Goal: Information Seeking & Learning: Check status

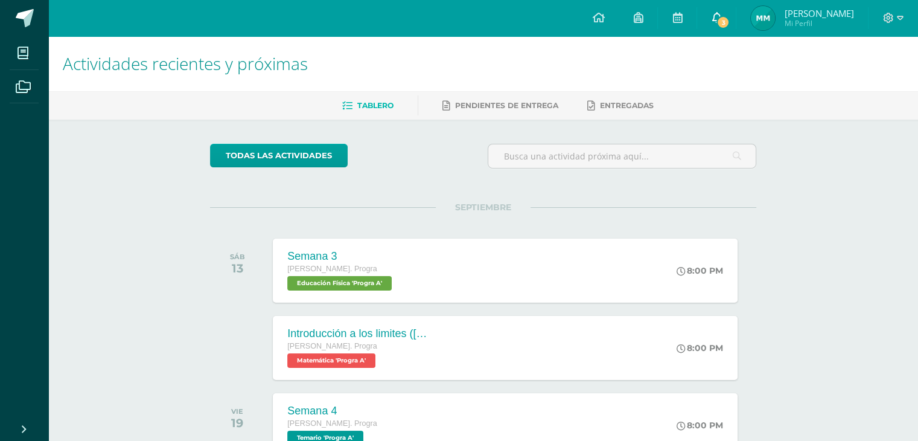
click at [722, 19] on icon at bounding box center [717, 17] width 10 height 11
click at [570, 22] on div "Configuración Cerrar sesión Mónica Daniela Mi Perfil 3 0 Mis accesos directos A…" at bounding box center [483, 18] width 870 height 36
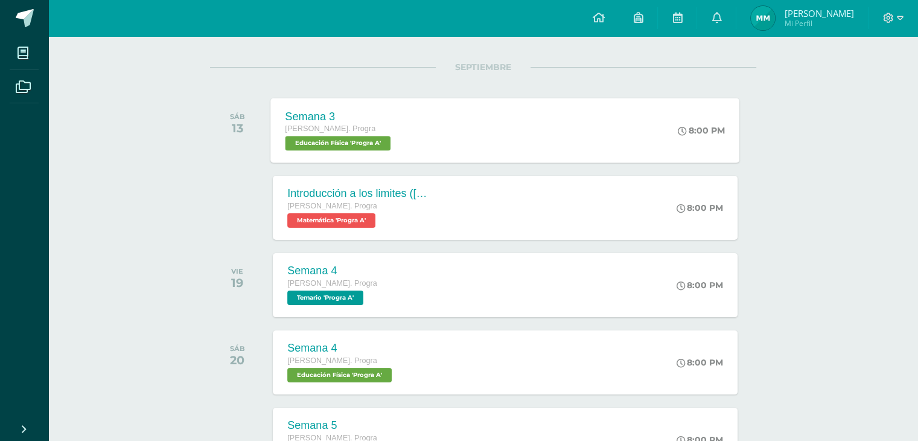
scroll to position [139, 0]
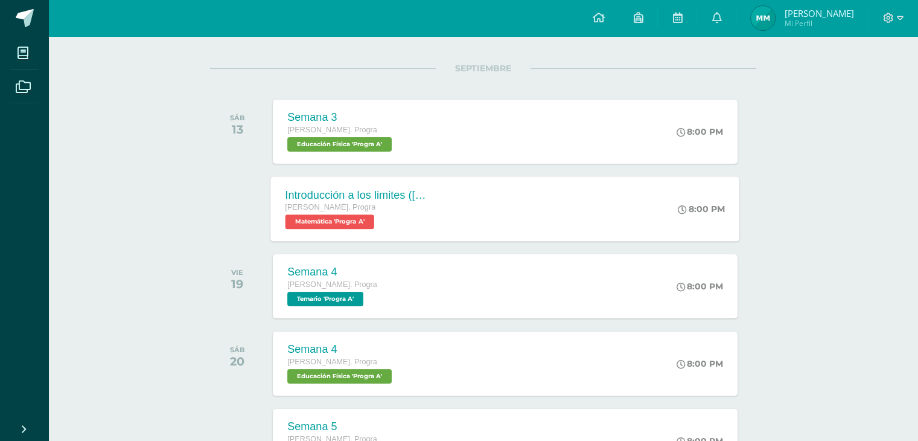
click at [476, 211] on div "Introducción a los limites (khan) Quinto Bach. Progra Matemática 'Progra A' 8:0…" at bounding box center [505, 208] width 469 height 65
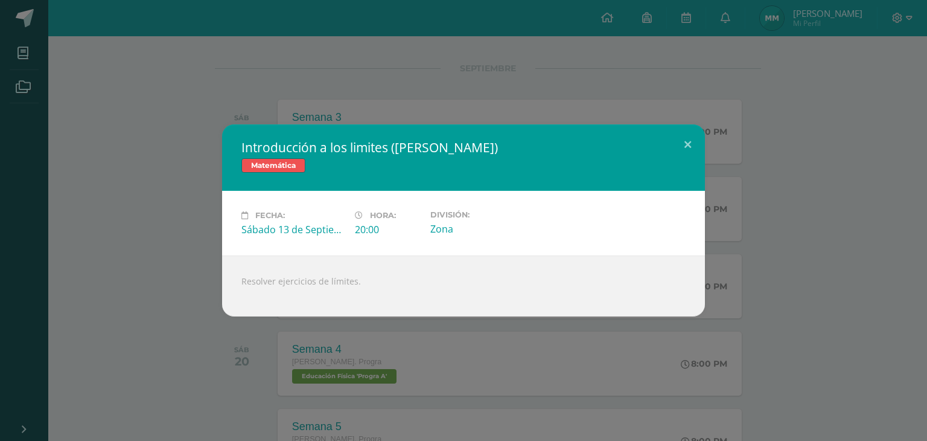
click at [155, 141] on div "Introducción a los limites (khan) Matemática Fecha: Sábado 13 de Septiembre Hor…" at bounding box center [464, 220] width 918 height 192
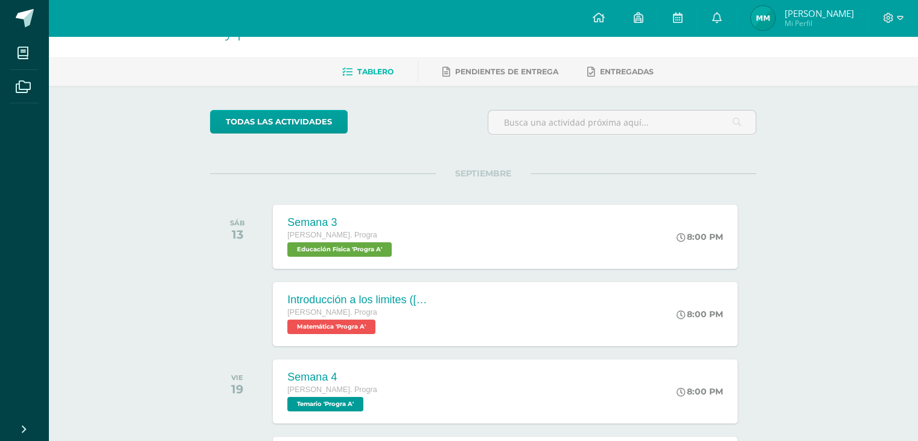
scroll to position [31, 0]
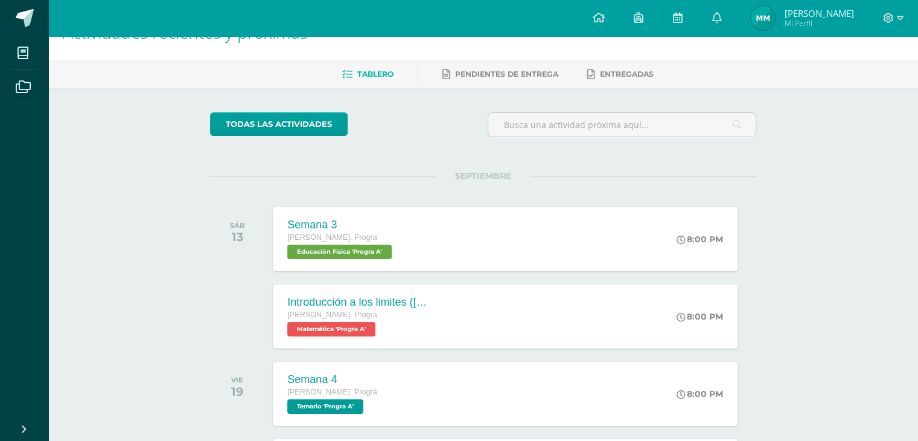
click at [775, 14] on img at bounding box center [763, 18] width 24 height 24
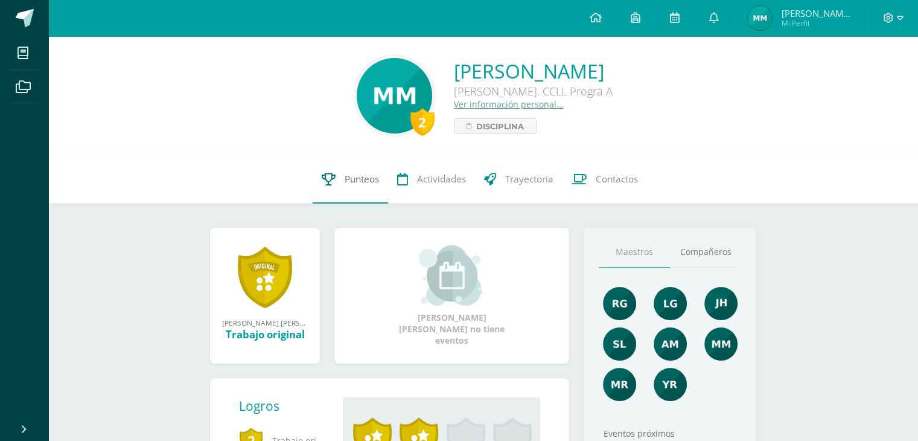
click at [351, 186] on link "Punteos" at bounding box center [350, 179] width 75 height 48
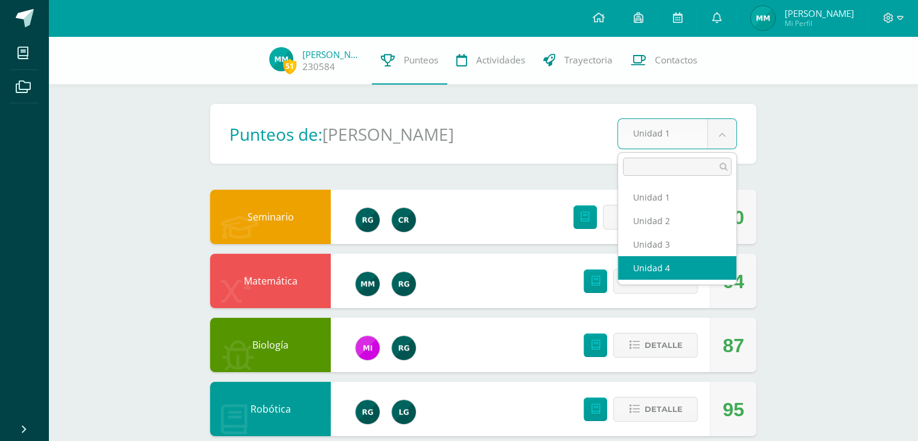
select select "Unidad 4"
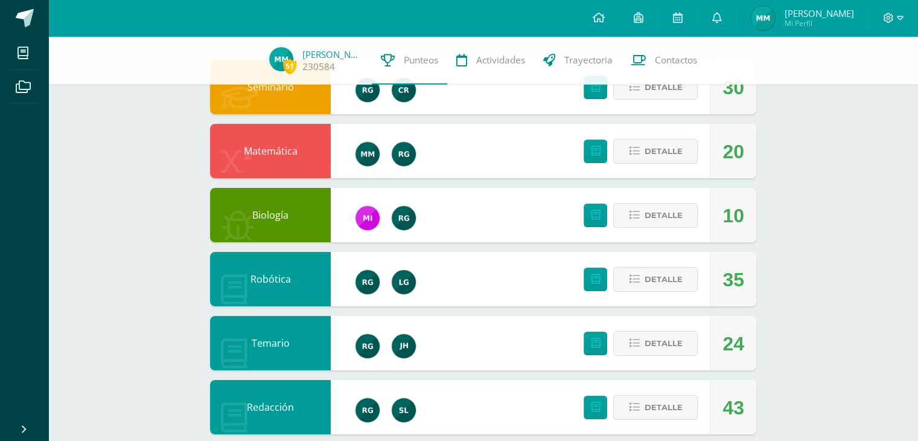
scroll to position [130, 0]
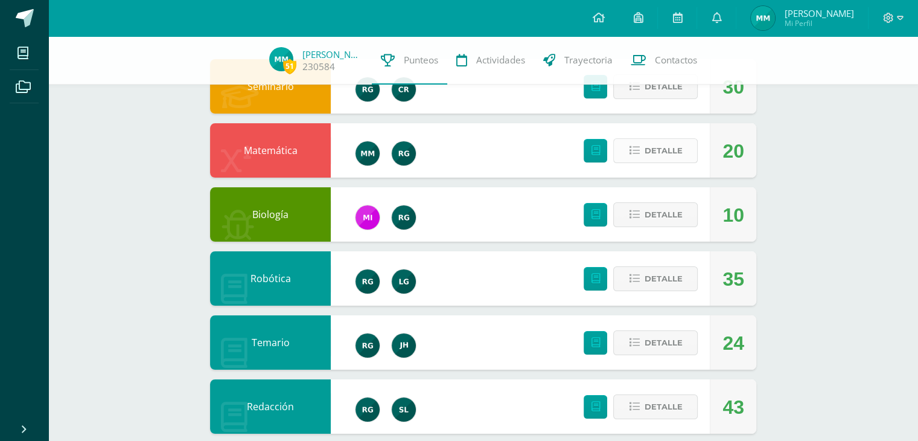
click at [679, 144] on span "Detalle" at bounding box center [663, 150] width 38 height 22
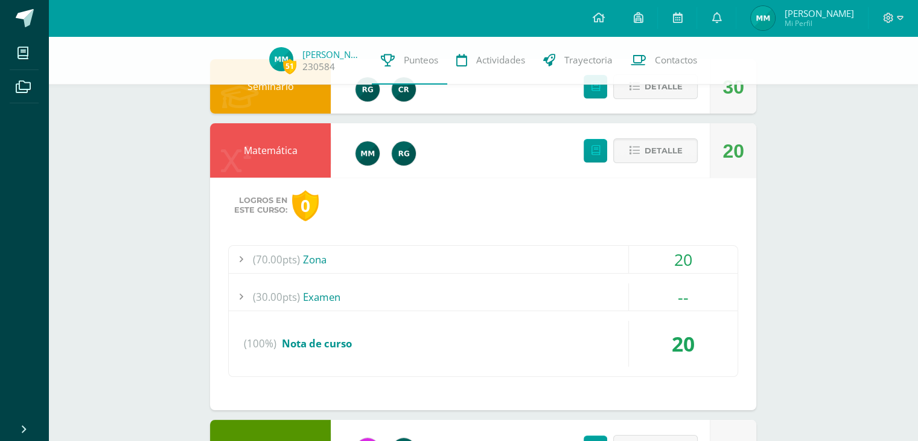
click at [385, 261] on div "(70.00pts) Zona" at bounding box center [483, 259] width 509 height 27
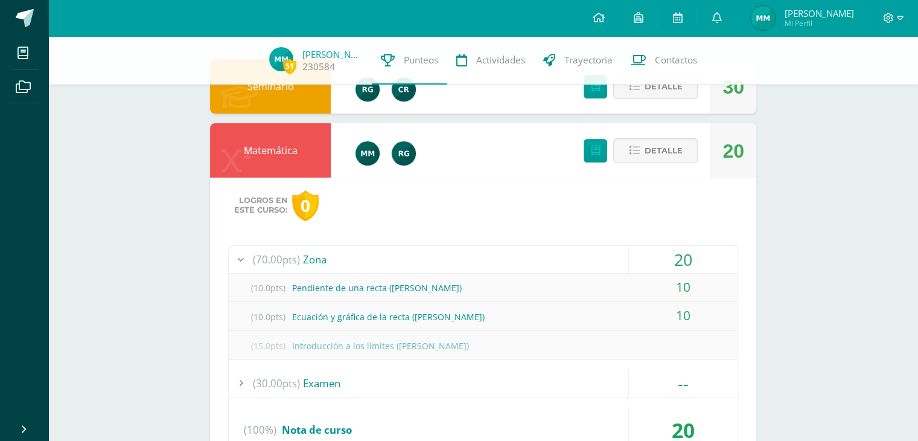
scroll to position [118, 0]
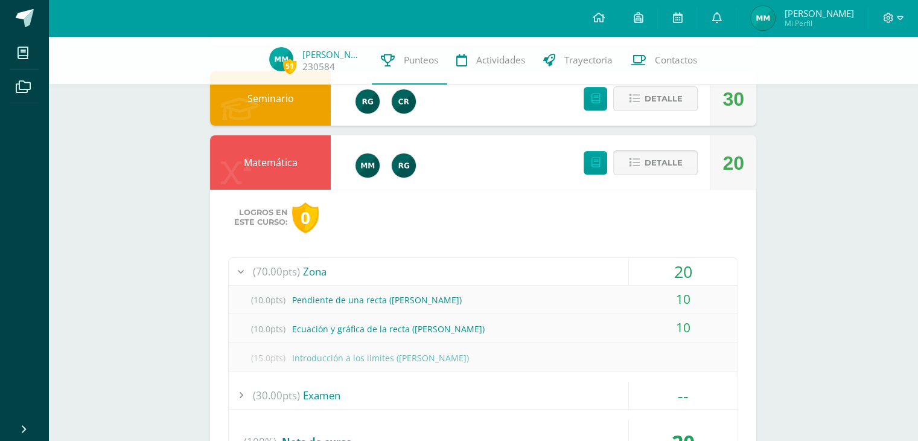
click at [655, 157] on span "Detalle" at bounding box center [663, 163] width 38 height 22
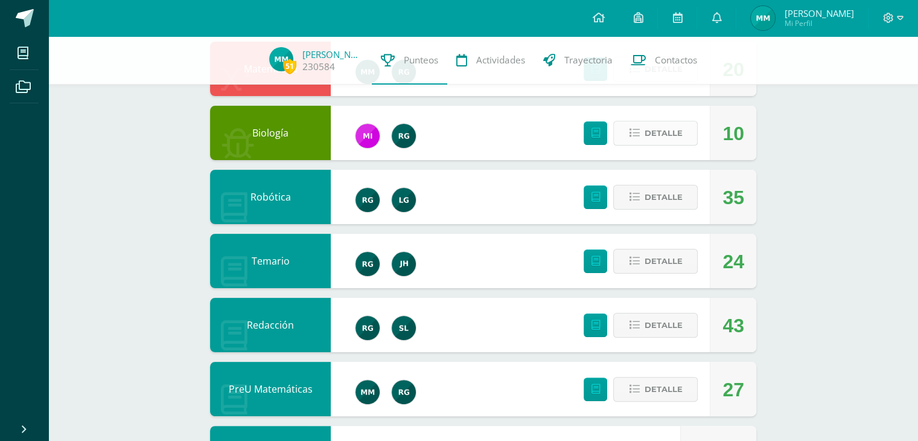
scroll to position [283, 0]
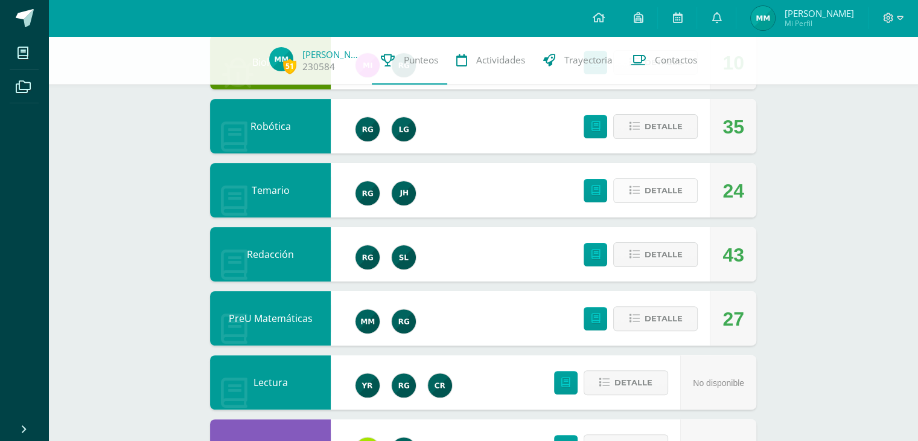
click at [660, 190] on span "Detalle" at bounding box center [663, 190] width 38 height 22
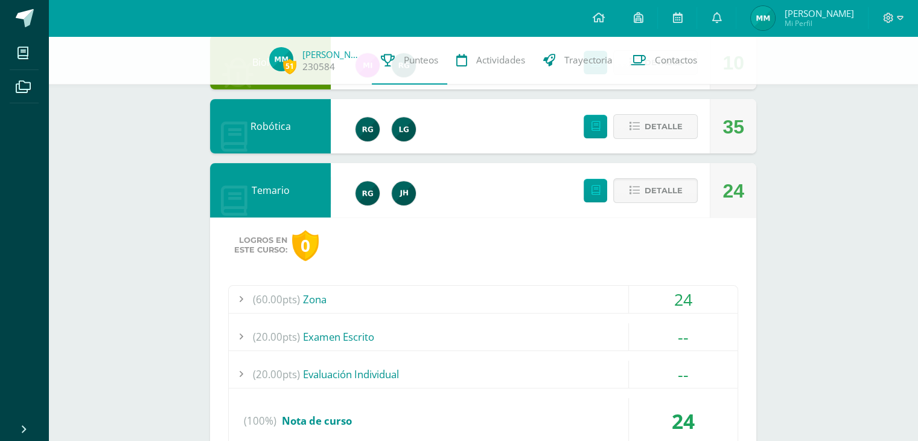
click at [343, 296] on div "(60.00pts) Zona" at bounding box center [483, 299] width 509 height 27
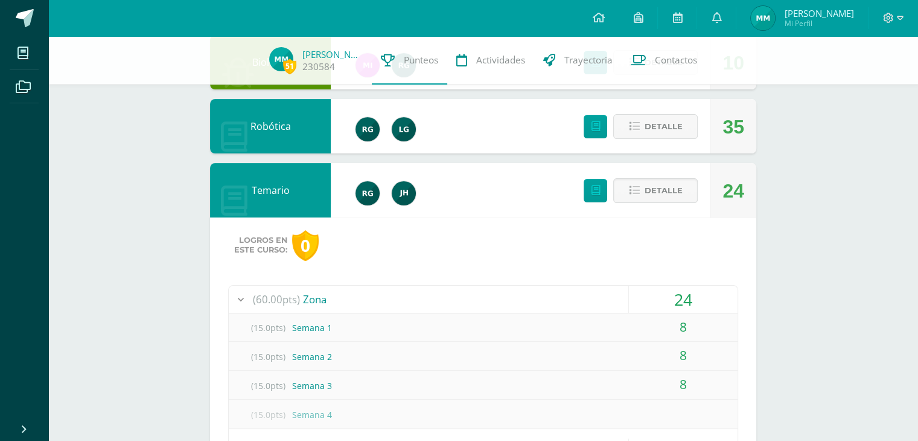
scroll to position [352, 0]
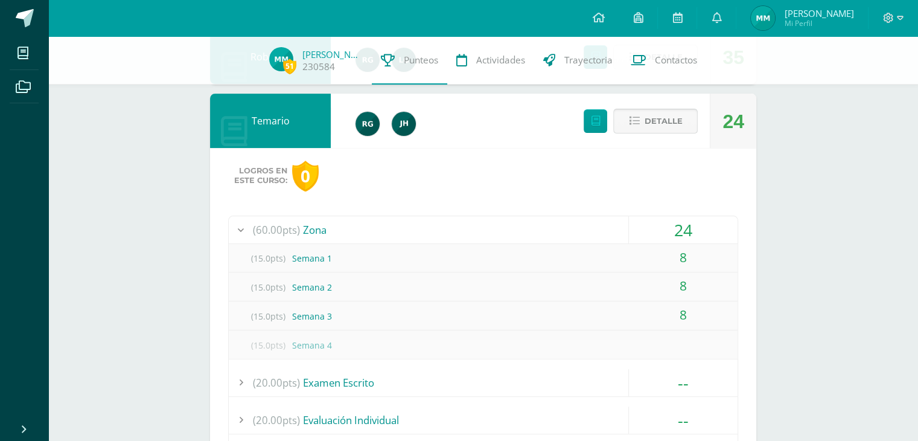
click at [664, 114] on span "Detalle" at bounding box center [663, 121] width 38 height 22
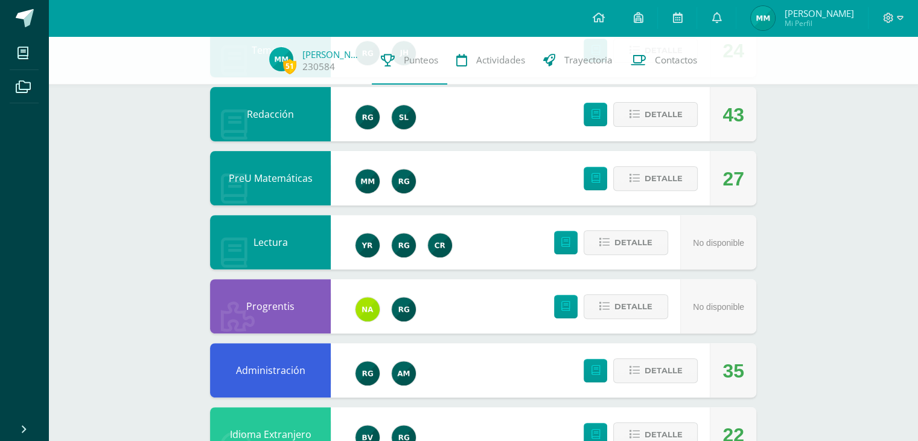
scroll to position [432, 0]
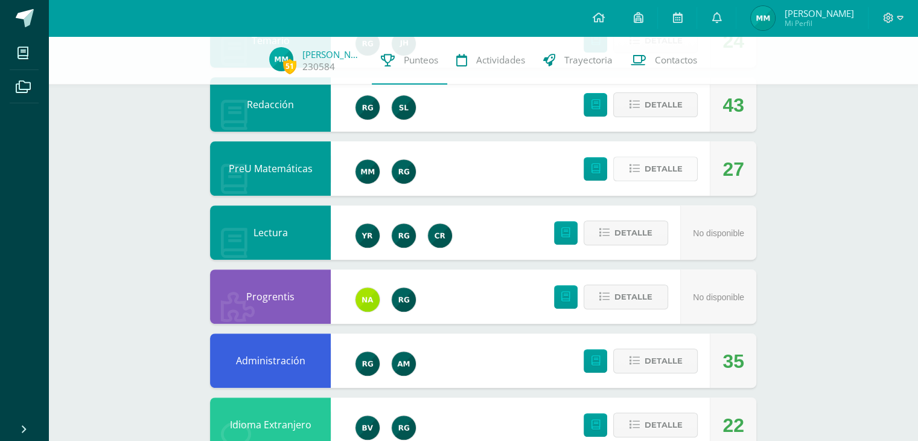
click at [651, 165] on span "Detalle" at bounding box center [663, 169] width 38 height 22
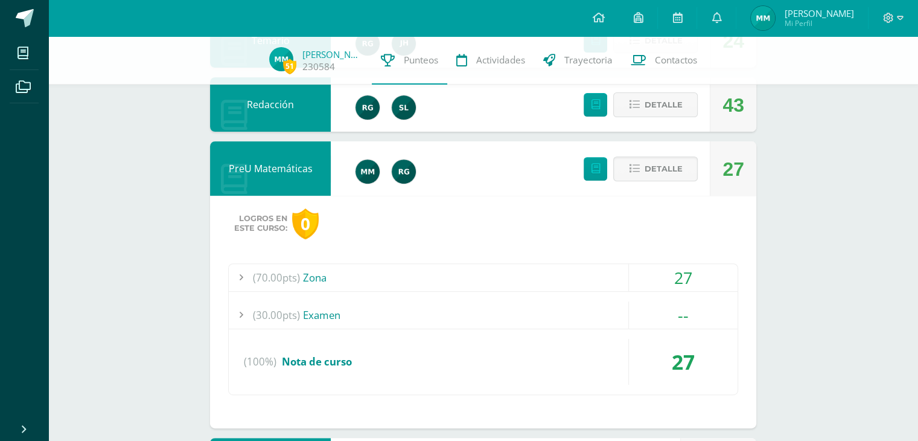
click at [430, 278] on div "(70.00pts) Zona" at bounding box center [483, 277] width 509 height 27
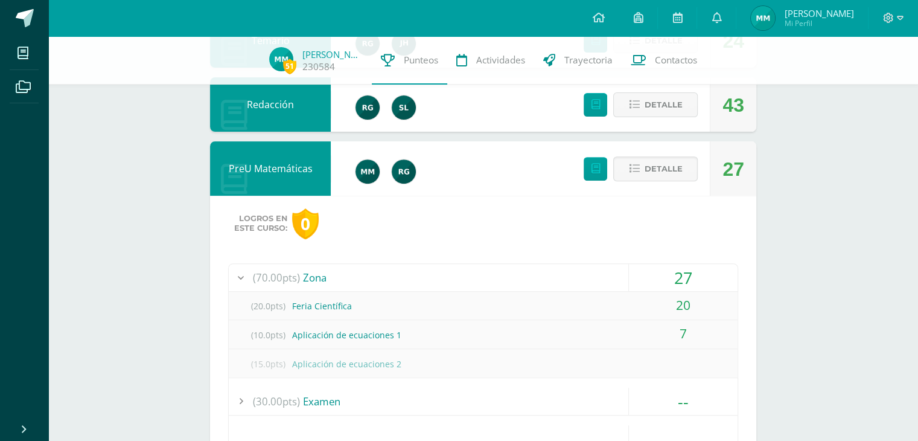
scroll to position [473, 0]
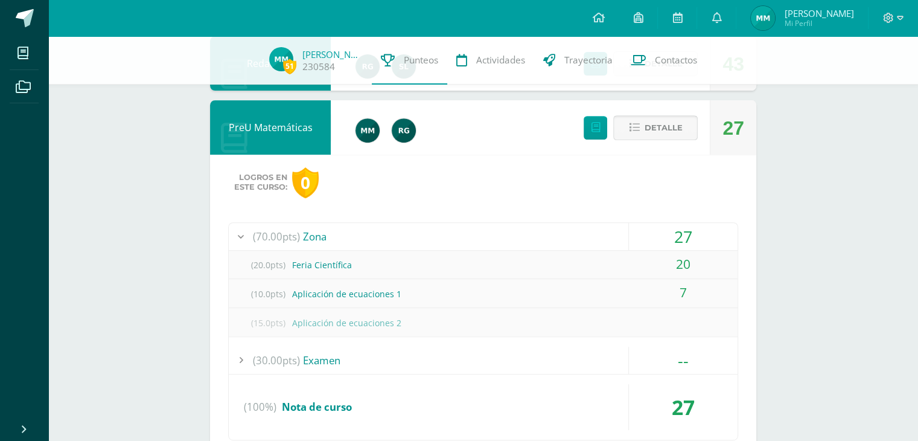
click at [666, 131] on span "Detalle" at bounding box center [663, 128] width 38 height 22
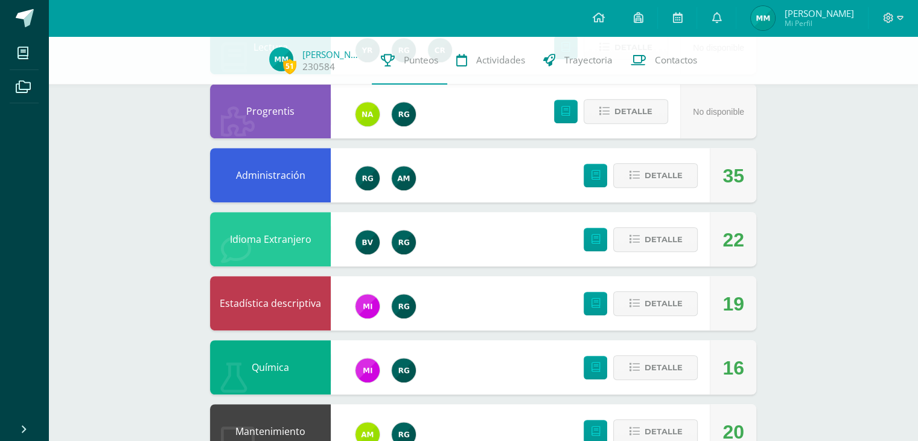
scroll to position [627, 0]
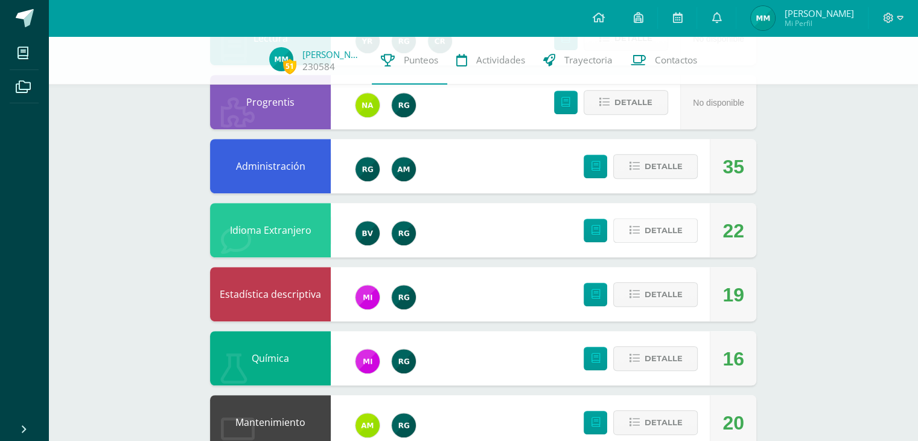
click at [649, 235] on span "Detalle" at bounding box center [663, 230] width 38 height 22
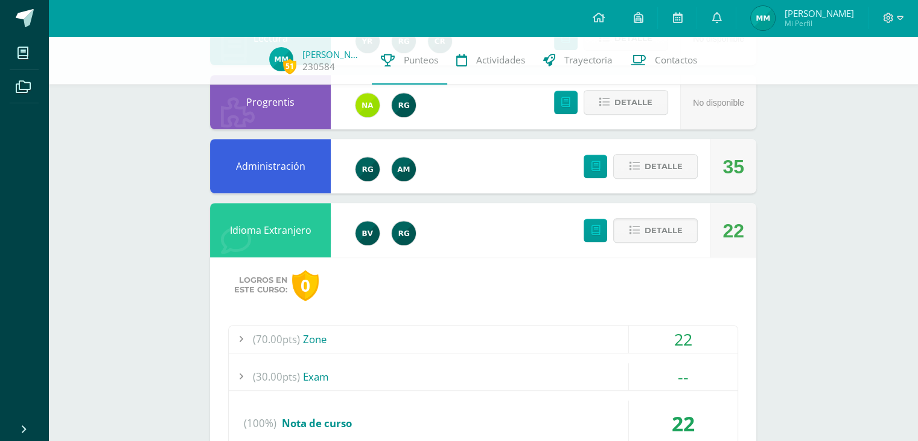
click at [505, 338] on div "(70.00pts) Zone" at bounding box center [483, 338] width 509 height 27
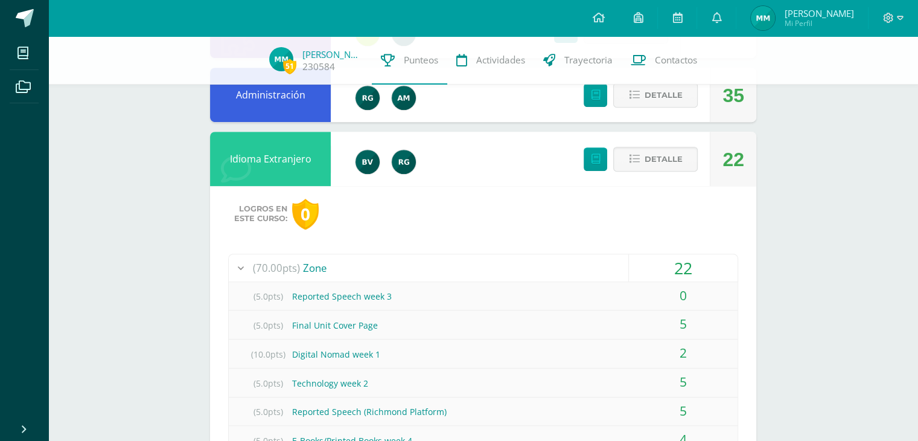
scroll to position [698, 0]
click at [644, 155] on button "Detalle" at bounding box center [655, 159] width 85 height 25
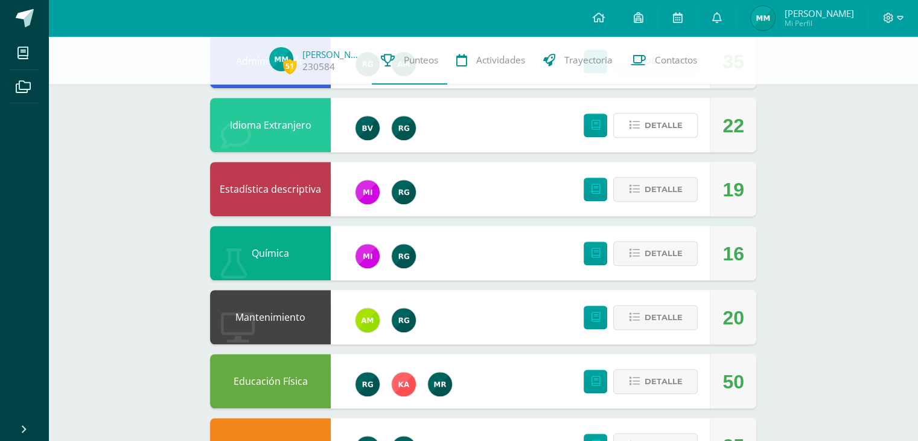
scroll to position [734, 0]
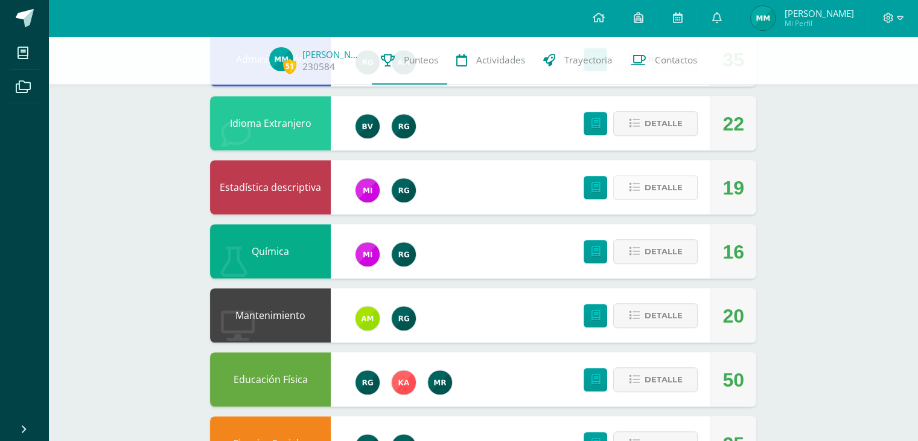
click at [682, 188] on span "Detalle" at bounding box center [663, 187] width 38 height 22
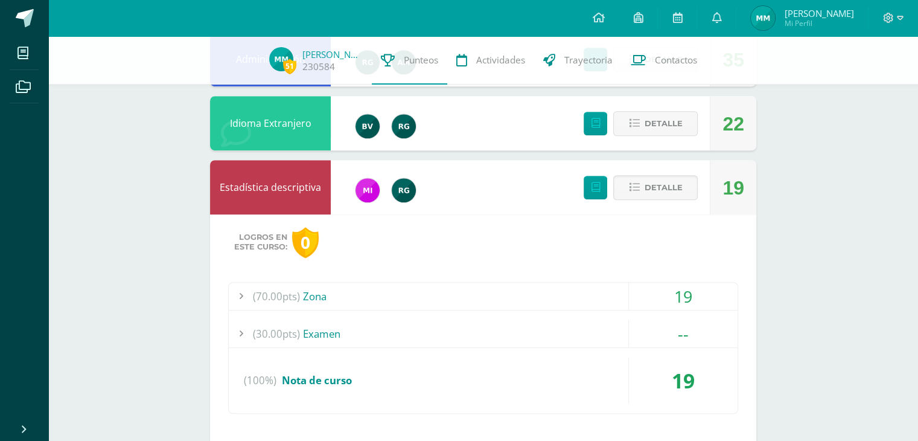
click at [319, 288] on div "(70.00pts) Zona" at bounding box center [483, 296] width 509 height 27
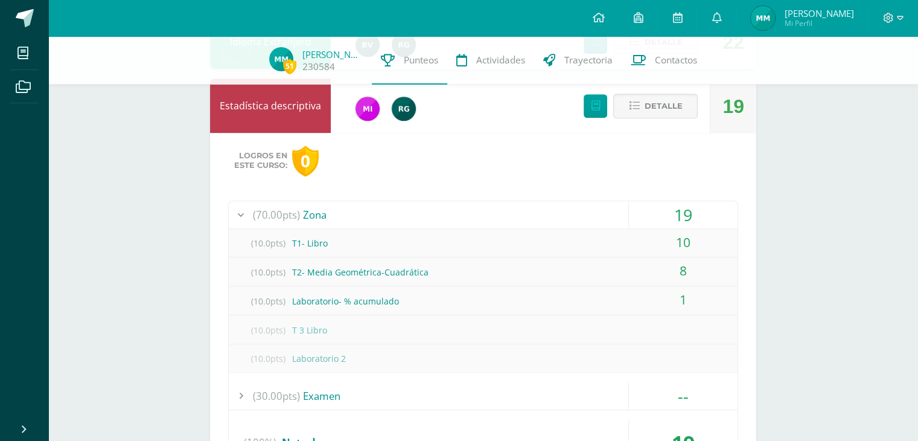
scroll to position [814, 0]
click at [667, 109] on span "Detalle" at bounding box center [663, 107] width 38 height 22
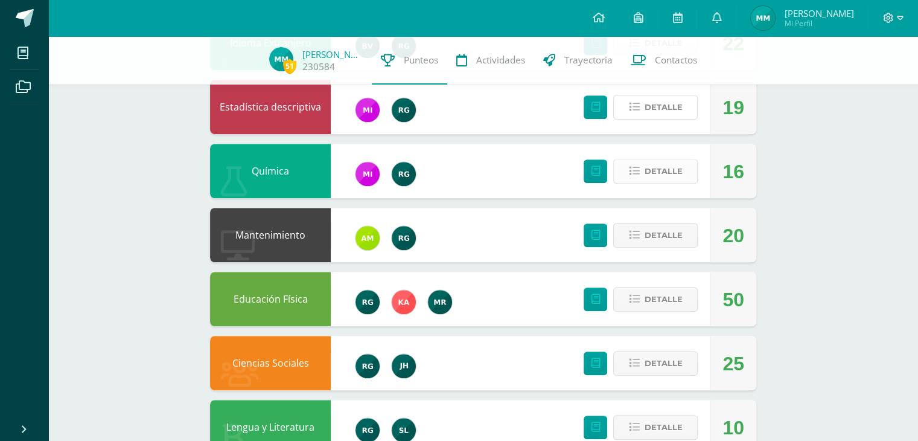
scroll to position [851, 0]
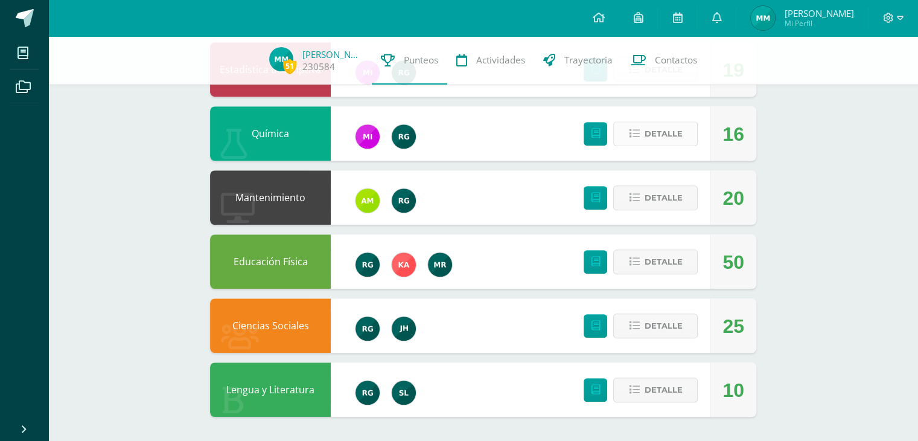
click at [652, 136] on span "Detalle" at bounding box center [663, 134] width 38 height 22
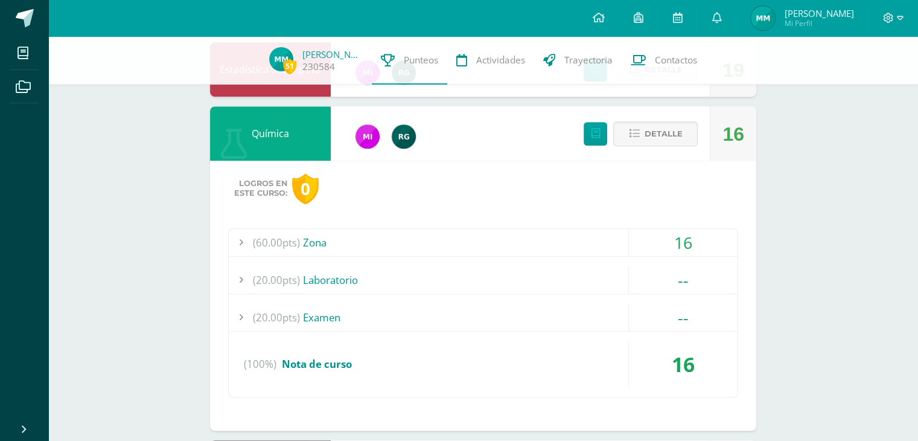
click at [473, 234] on div "(60.00pts) Zona" at bounding box center [483, 242] width 509 height 27
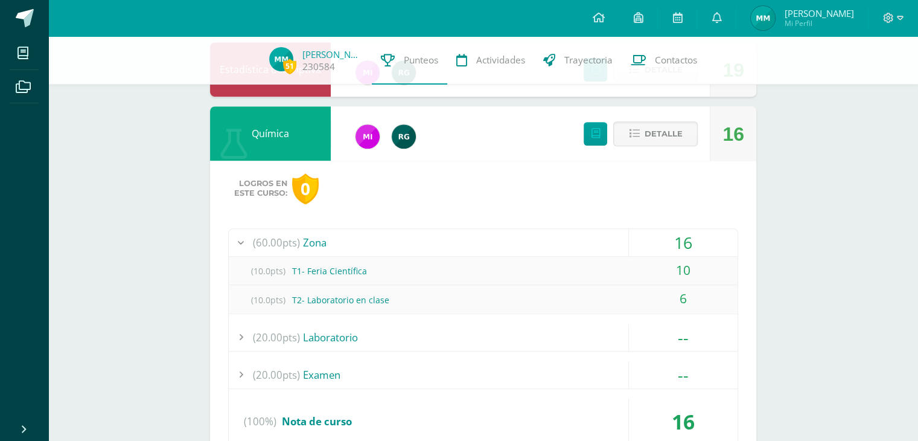
click at [423, 332] on div "(20.00pts) Laboratorio" at bounding box center [483, 337] width 509 height 27
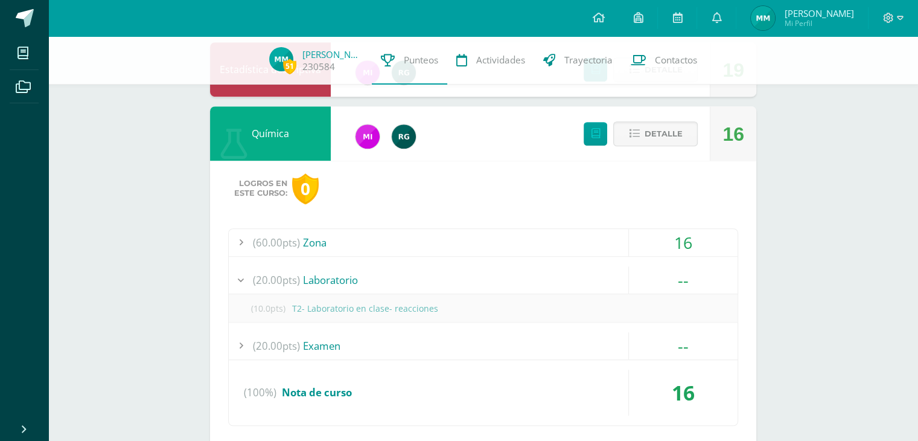
click at [422, 283] on div "(20.00pts) Laboratorio" at bounding box center [483, 279] width 509 height 27
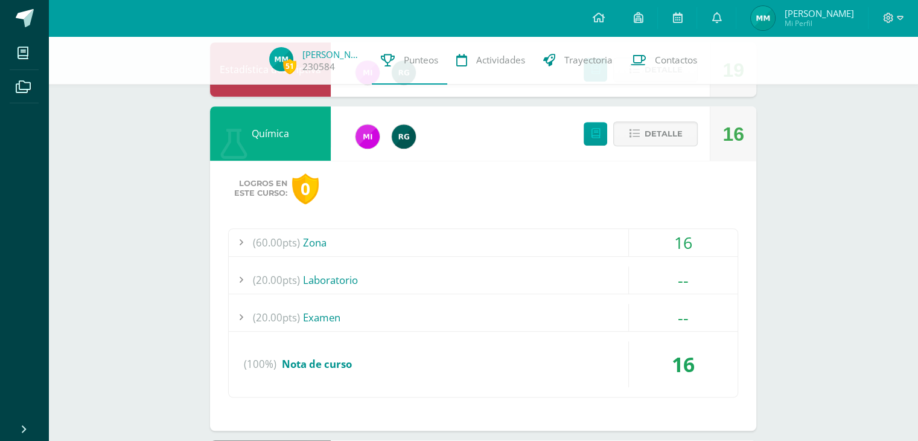
click at [425, 235] on div "(60.00pts) Zona" at bounding box center [483, 242] width 509 height 27
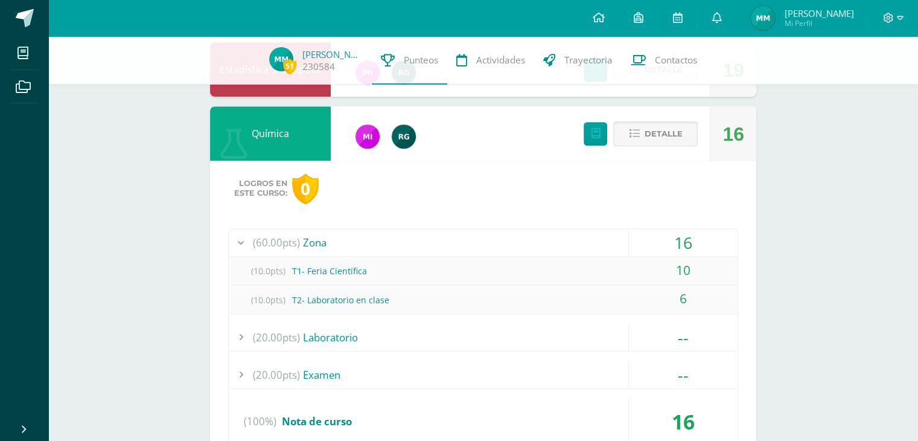
click at [642, 141] on button "Detalle" at bounding box center [655, 133] width 85 height 25
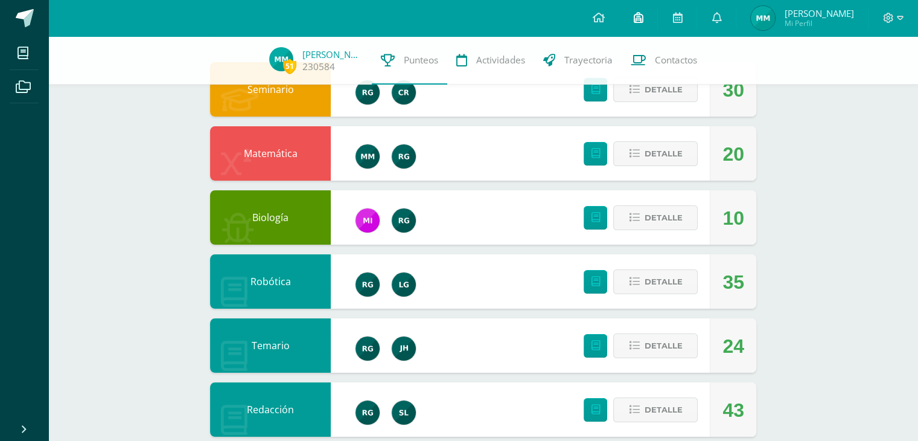
scroll to position [8, 0]
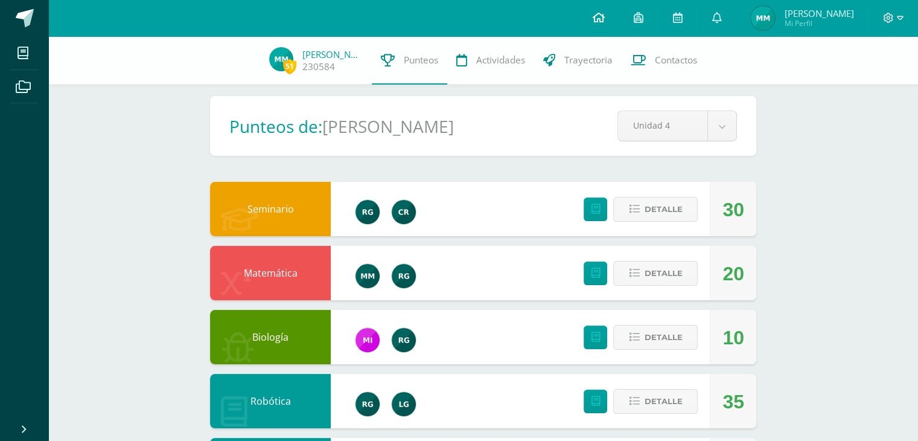
click at [605, 8] on link at bounding box center [598, 18] width 41 height 36
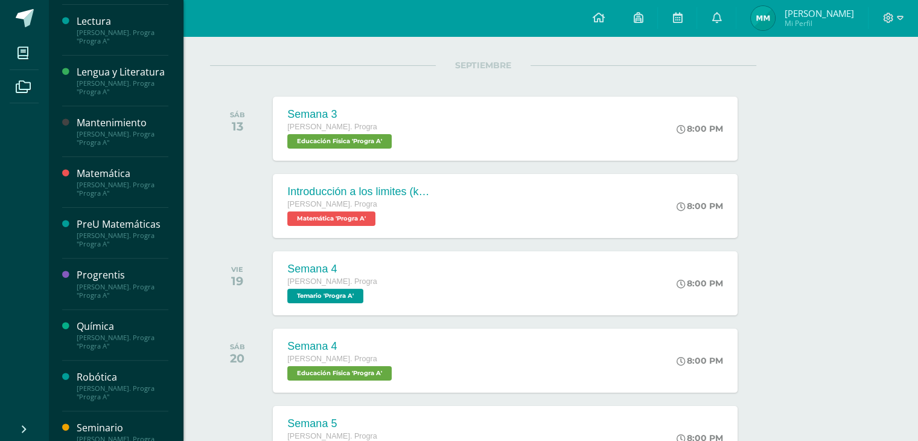
scroll to position [357, 0]
click at [110, 231] on div "PreU Matemáticas" at bounding box center [123, 224] width 92 height 14
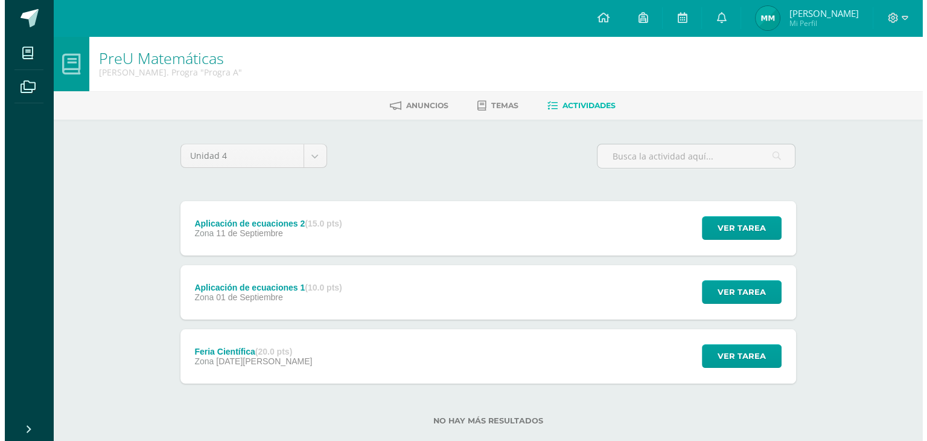
scroll to position [23, 0]
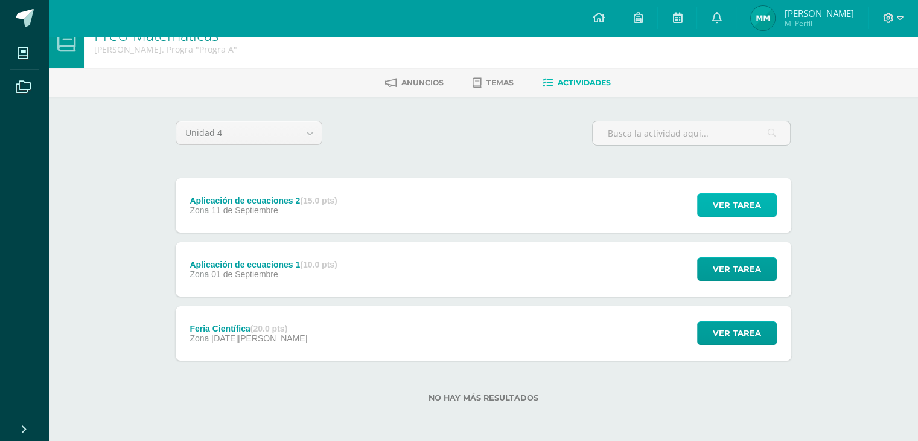
click at [708, 203] on button "Ver tarea" at bounding box center [737, 205] width 80 height 24
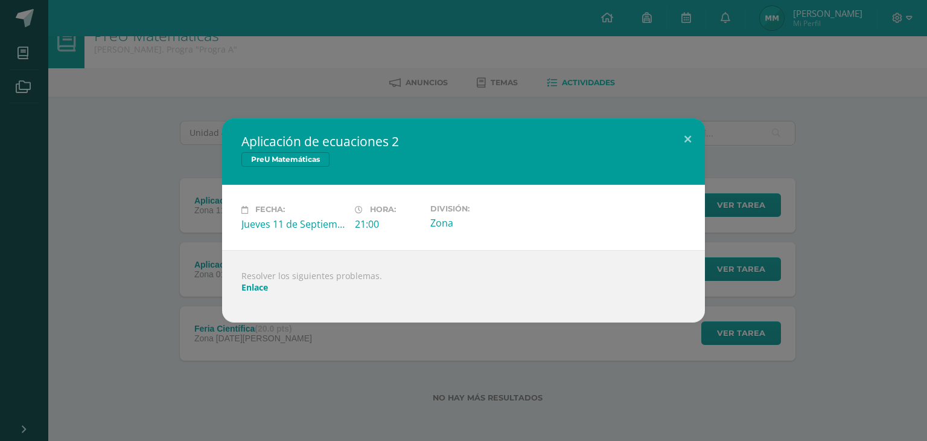
click at [258, 286] on link "Enlace" at bounding box center [255, 286] width 27 height 11
